Goal: Task Accomplishment & Management: Manage account settings

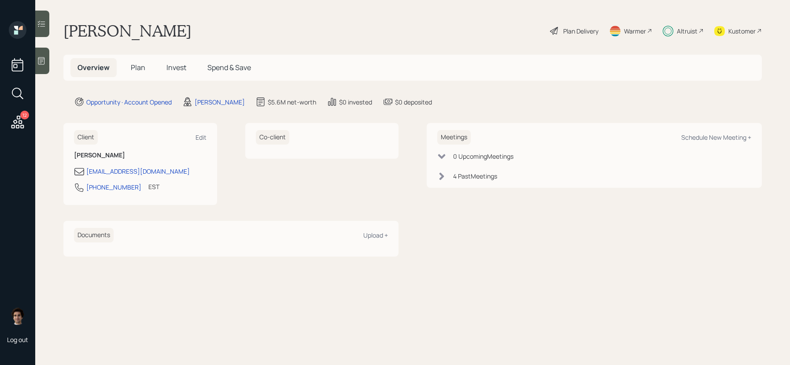
click at [576, 29] on div "Plan Delivery" at bounding box center [580, 30] width 35 height 9
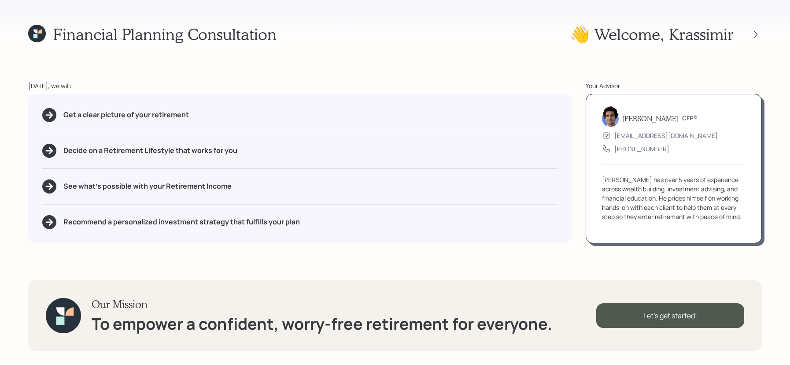
click at [39, 40] on icon at bounding box center [37, 34] width 18 height 18
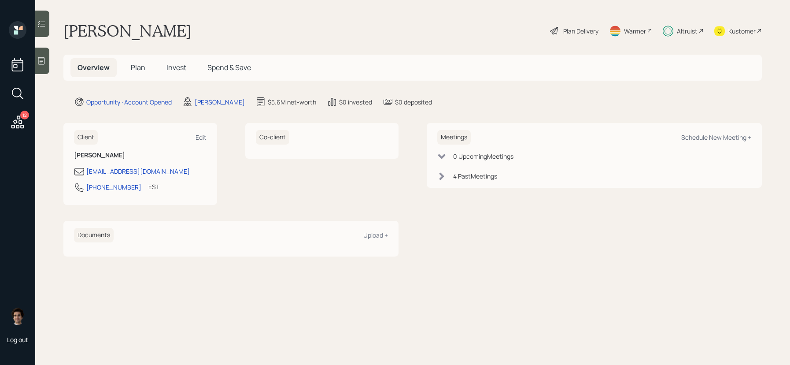
click at [679, 37] on div "Altruist" at bounding box center [683, 30] width 41 height 19
click at [133, 65] on span "Plan" at bounding box center [138, 68] width 15 height 10
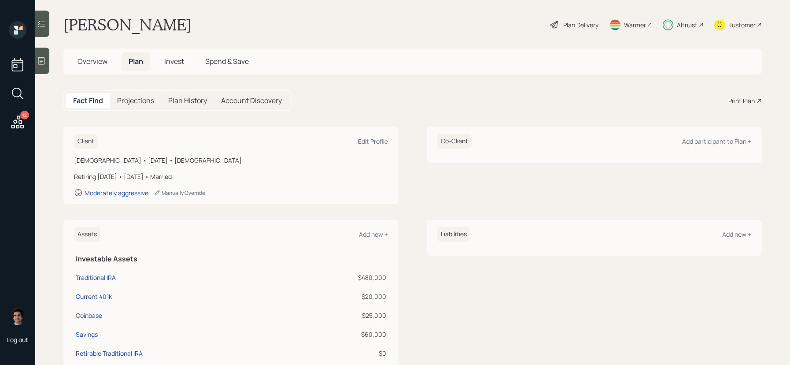
scroll to position [7, 0]
click at [180, 56] on span "Invest" at bounding box center [174, 61] width 20 height 10
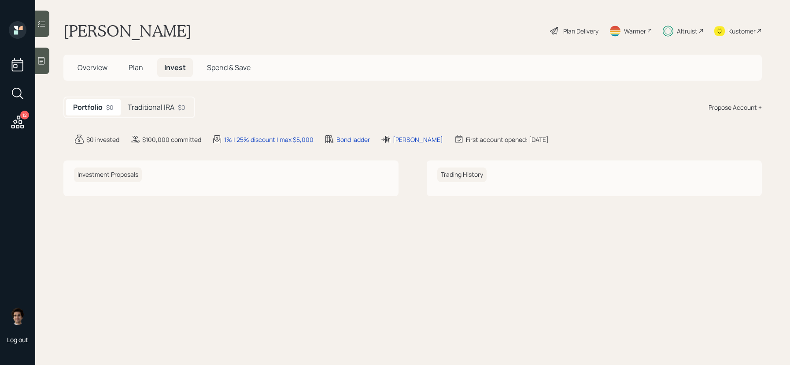
click at [163, 101] on div "Traditional IRA $0" at bounding box center [157, 107] width 72 height 16
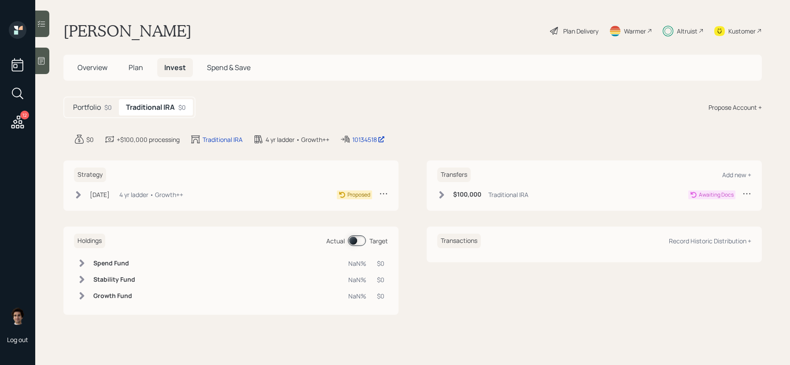
click at [468, 192] on h6 "$100,000" at bounding box center [467, 194] width 28 height 7
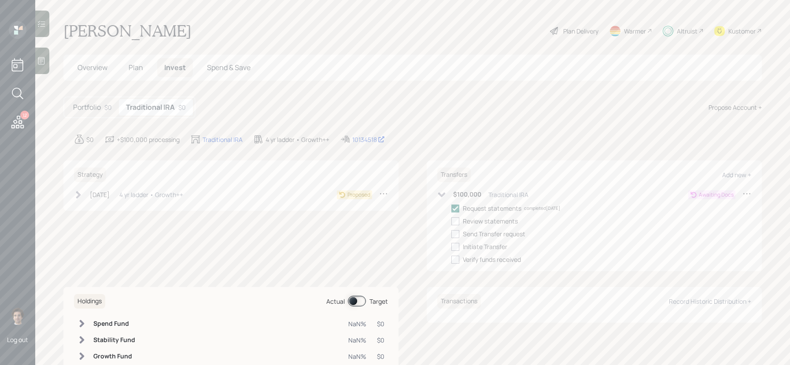
click at [454, 198] on div "$100,000 Traditional IRA" at bounding box center [482, 194] width 91 height 11
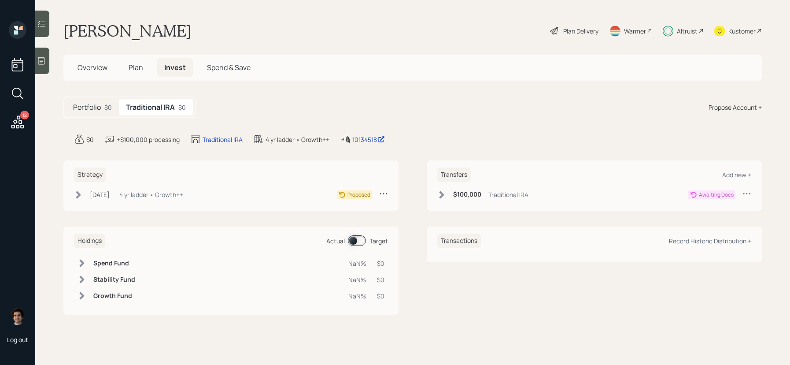
click at [444, 194] on icon at bounding box center [441, 194] width 9 height 9
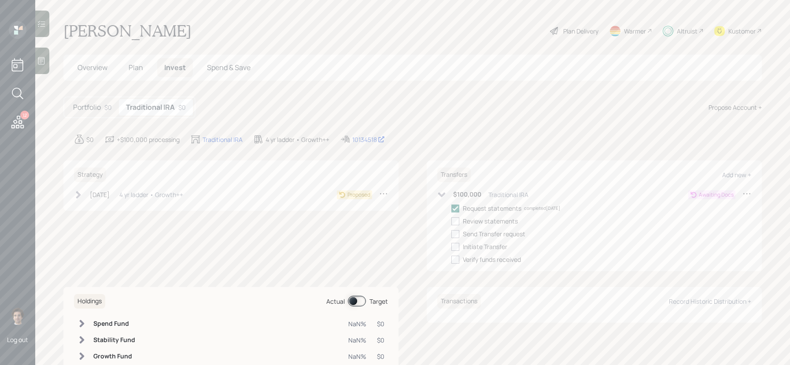
click at [140, 186] on div "Strategy [DATE] [DATE] 3:15 PM EDT 4 yr ladder • Growth++ Proposed" at bounding box center [230, 185] width 335 height 50
click at [136, 194] on div "4 yr ladder • Growth++" at bounding box center [151, 194] width 64 height 9
click at [138, 191] on div "4 yr ladder • Growth++" at bounding box center [151, 194] width 64 height 9
click at [471, 200] on div "$100,000 Traditional IRA Awaiting Docs Request statements completed [DATE] Revi…" at bounding box center [594, 226] width 314 height 75
click at [474, 191] on h6 "$100,000" at bounding box center [467, 194] width 28 height 7
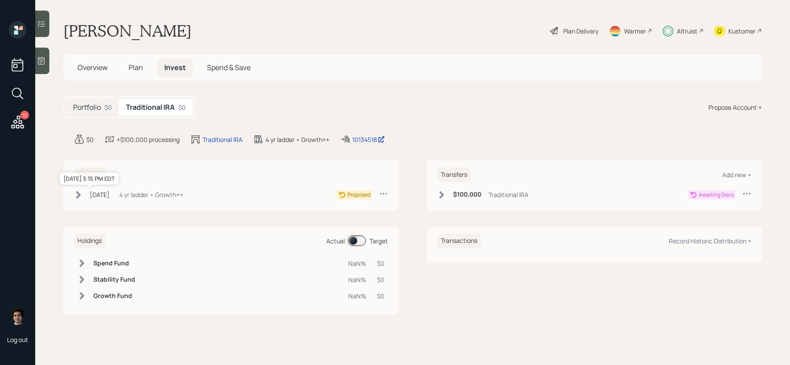
click at [110, 197] on div "[DATE]" at bounding box center [100, 194] width 20 height 9
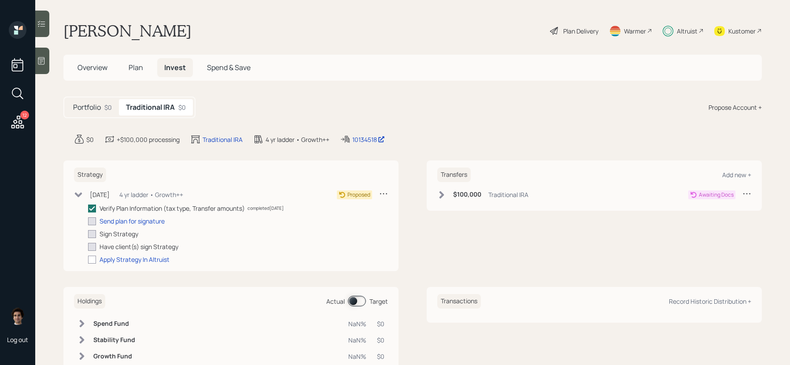
click at [541, 190] on div "$100,000 Traditional IRA Awaiting Docs" at bounding box center [594, 194] width 314 height 11
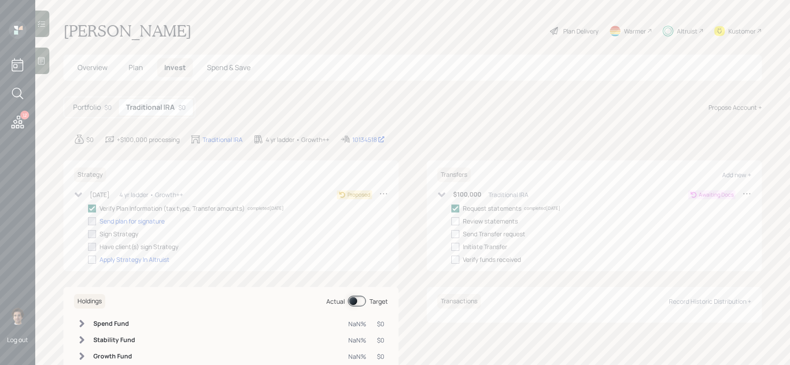
click at [458, 196] on h6 "$100,000" at bounding box center [467, 194] width 28 height 7
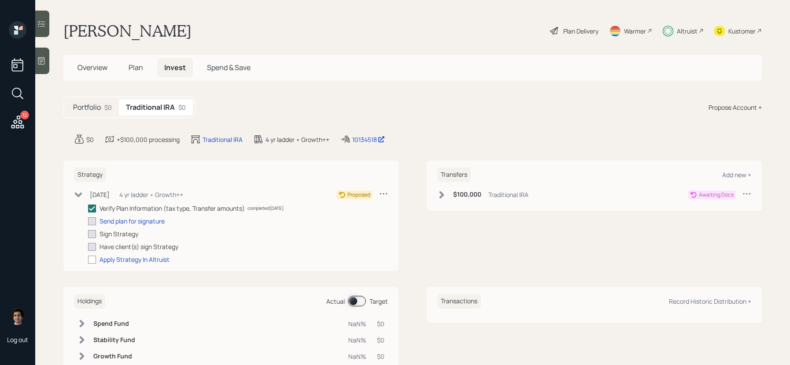
click at [458, 196] on h6 "$100,000" at bounding box center [467, 194] width 28 height 7
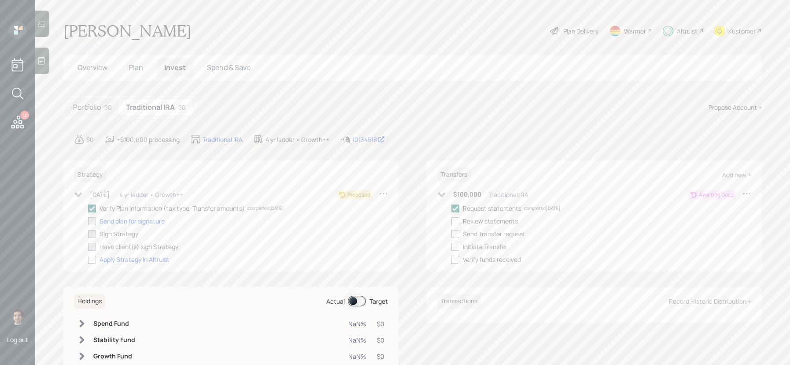
click at [110, 190] on div "[DATE]" at bounding box center [100, 194] width 20 height 9
click at [75, 181] on div "Strategy" at bounding box center [231, 174] width 314 height 15
click at [22, 124] on icon at bounding box center [18, 122] width 16 height 16
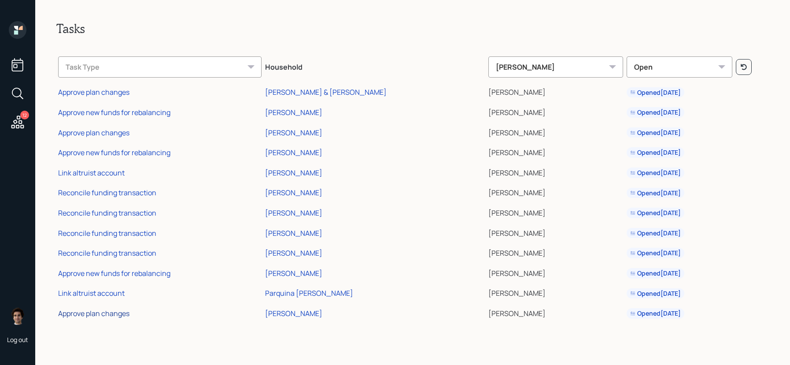
click at [110, 313] on div "Approve plan changes" at bounding box center [93, 313] width 71 height 10
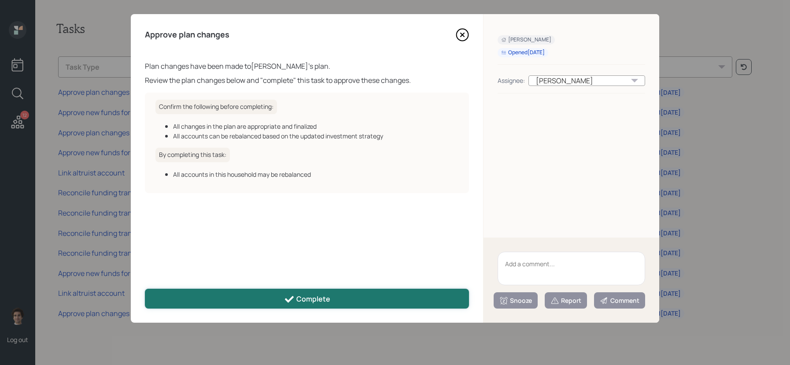
click at [435, 307] on button "Complete" at bounding box center [307, 299] width 324 height 20
